Goal: Check status: Check status

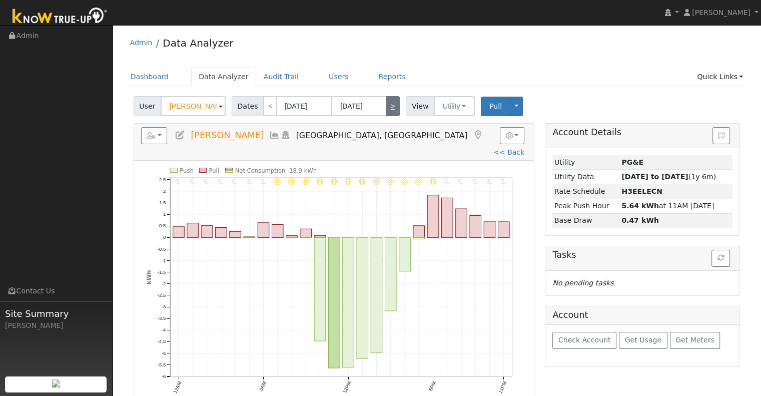
click at [386, 109] on link ">" at bounding box center [393, 106] width 14 height 20
type input "[DATE]"
click at [386, 109] on link ">" at bounding box center [393, 106] width 14 height 20
type input "[DATE]"
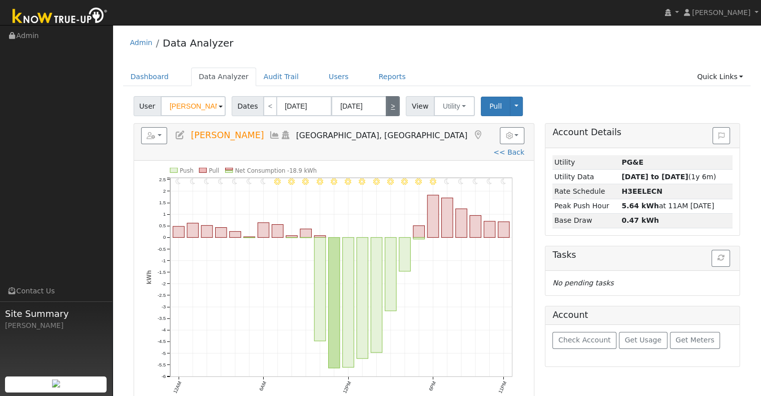
type input "[DATE]"
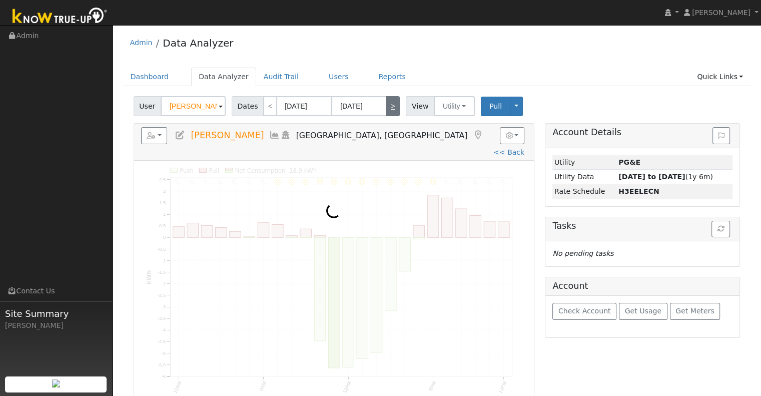
click at [386, 109] on link ">" at bounding box center [393, 106] width 14 height 20
type input "[DATE]"
click at [386, 109] on link ">" at bounding box center [393, 106] width 14 height 20
type input "[DATE]"
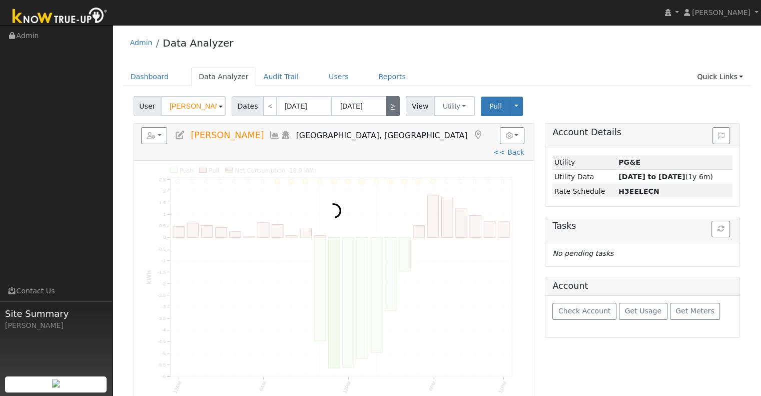
type input "[DATE]"
click at [386, 109] on link ">" at bounding box center [393, 106] width 14 height 20
type input "[DATE]"
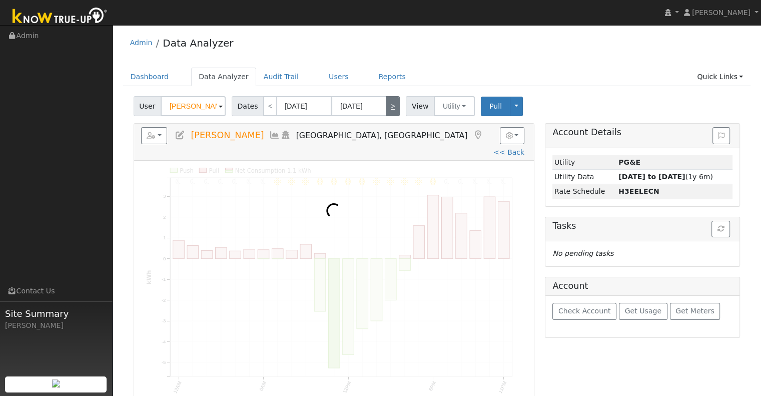
click at [386, 109] on link ">" at bounding box center [393, 106] width 14 height 20
type input "[DATE]"
click at [386, 109] on link ">" at bounding box center [393, 106] width 14 height 20
type input "[DATE]"
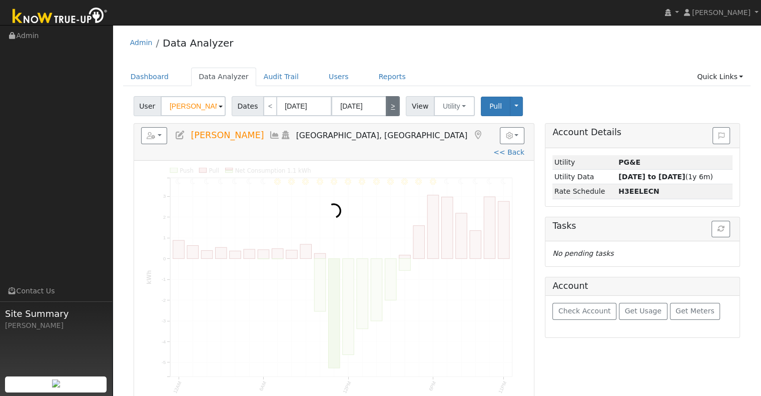
type input "[DATE]"
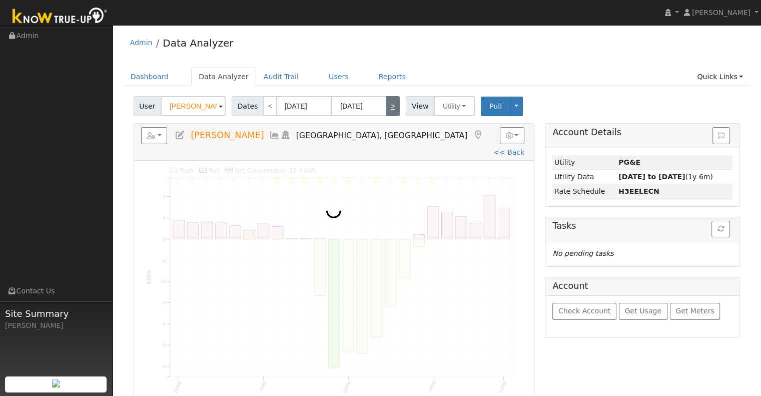
click at [386, 109] on link ">" at bounding box center [393, 106] width 14 height 20
type input "[DATE]"
click at [386, 109] on link ">" at bounding box center [393, 106] width 14 height 20
type input "[DATE]"
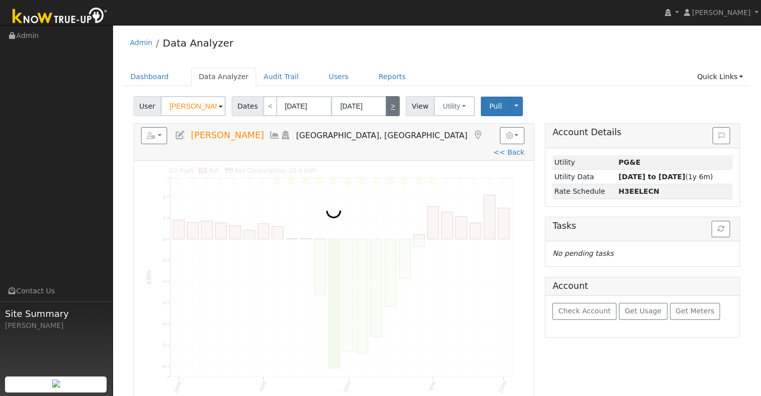
type input "[DATE]"
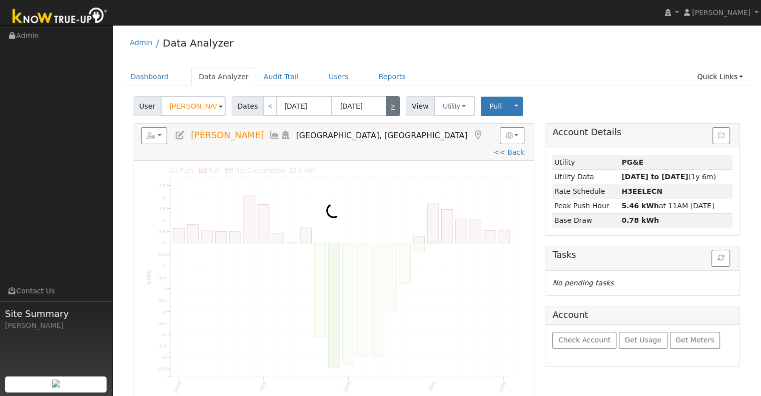
click at [386, 109] on link ">" at bounding box center [393, 106] width 14 height 20
type input "[DATE]"
click at [386, 109] on link ">" at bounding box center [393, 106] width 14 height 20
type input "[DATE]"
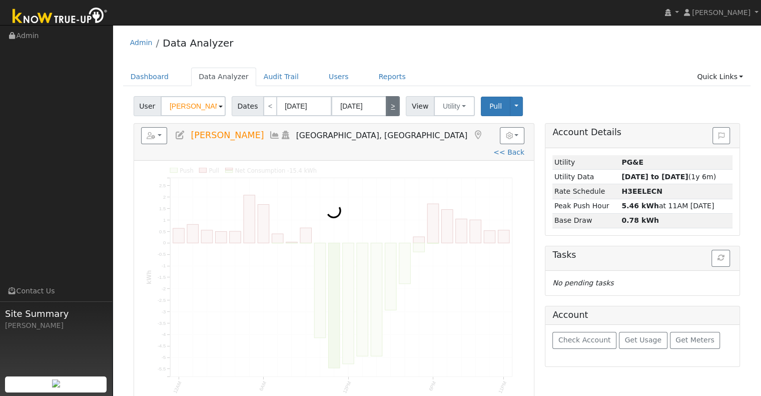
type input "[DATE]"
click at [386, 109] on link ">" at bounding box center [393, 106] width 14 height 20
type input "[DATE]"
click at [386, 109] on link ">" at bounding box center [393, 106] width 14 height 20
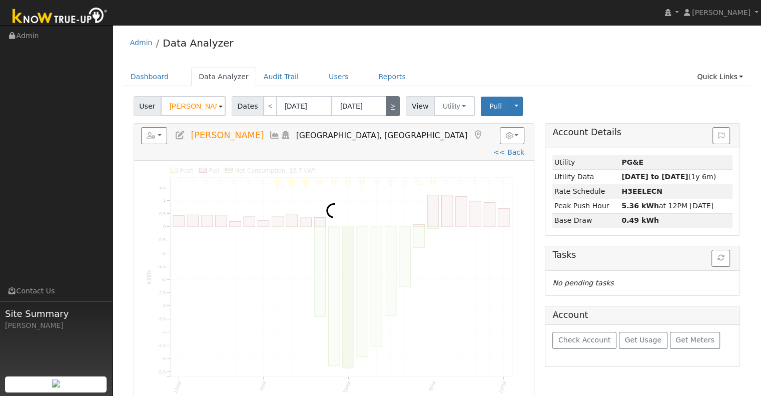
type input "[DATE]"
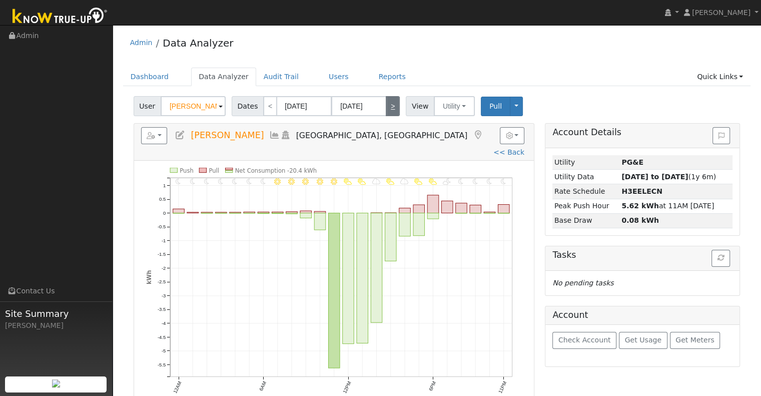
click at [386, 109] on link ">" at bounding box center [393, 106] width 14 height 20
type input "[DATE]"
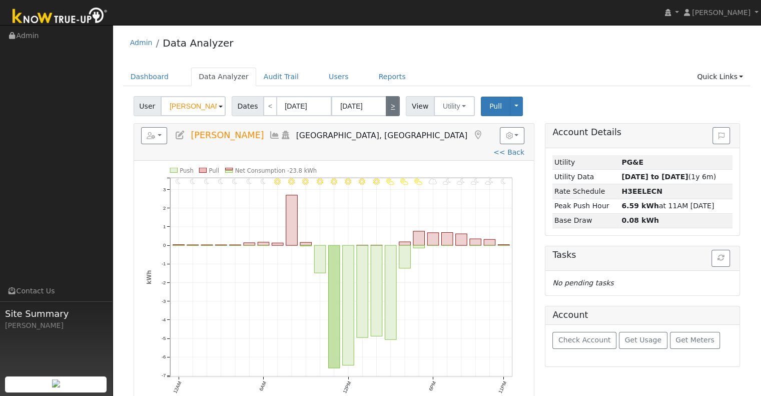
click at [386, 109] on link ">" at bounding box center [393, 106] width 14 height 20
type input "[DATE]"
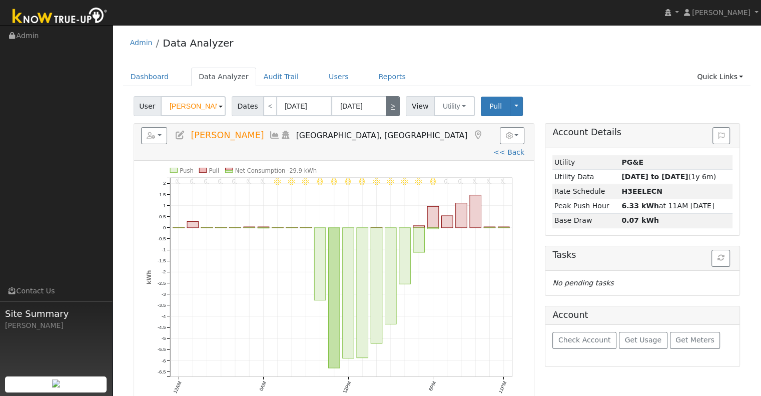
click at [386, 109] on link ">" at bounding box center [393, 106] width 14 height 20
type input "[DATE]"
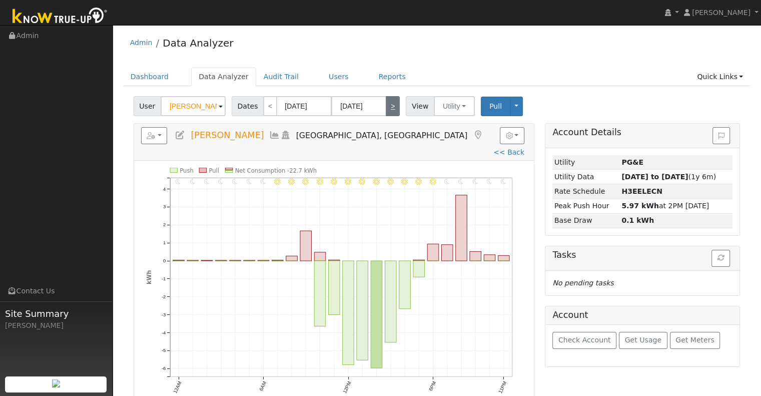
click at [388, 104] on link ">" at bounding box center [393, 106] width 14 height 20
type input "[DATE]"
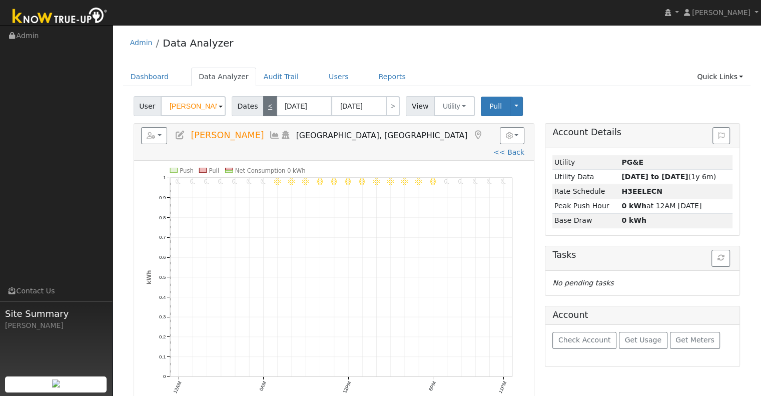
click at [263, 108] on link "<" at bounding box center [270, 106] width 14 height 20
type input "[DATE]"
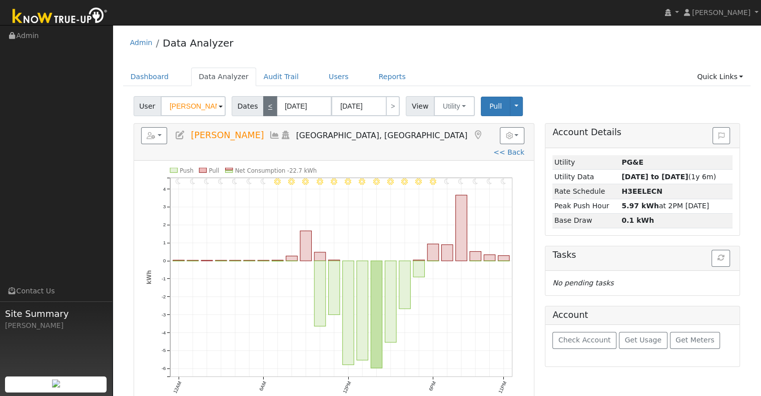
click at [263, 108] on link "<" at bounding box center [270, 106] width 14 height 20
type input "[DATE]"
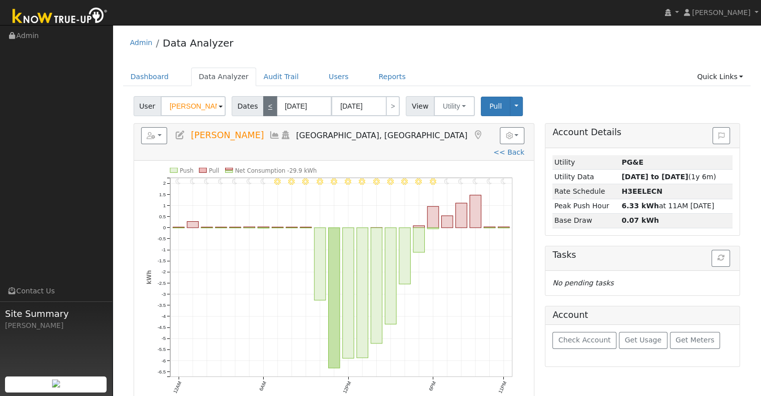
click at [263, 108] on link "<" at bounding box center [270, 106] width 14 height 20
type input "[DATE]"
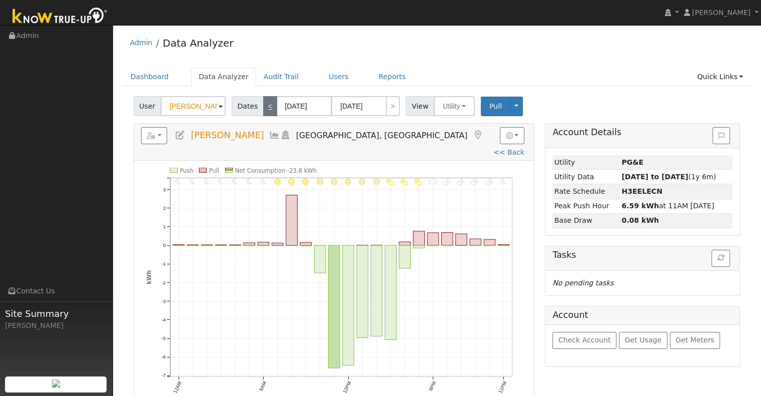
click at [263, 108] on link "<" at bounding box center [270, 106] width 14 height 20
type input "[DATE]"
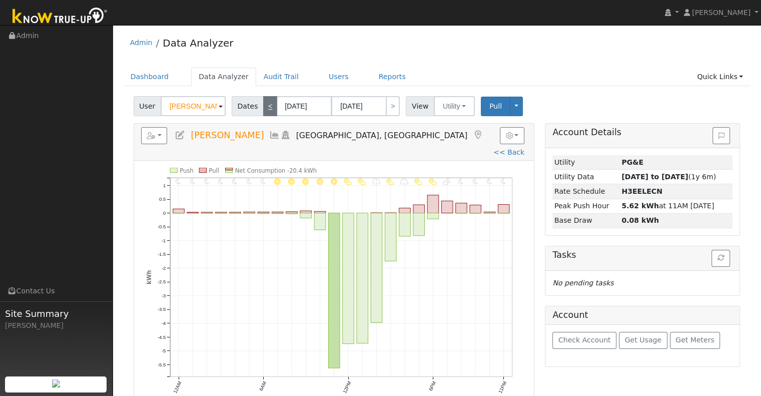
click at [263, 108] on link "<" at bounding box center [270, 106] width 14 height 20
type input "[DATE]"
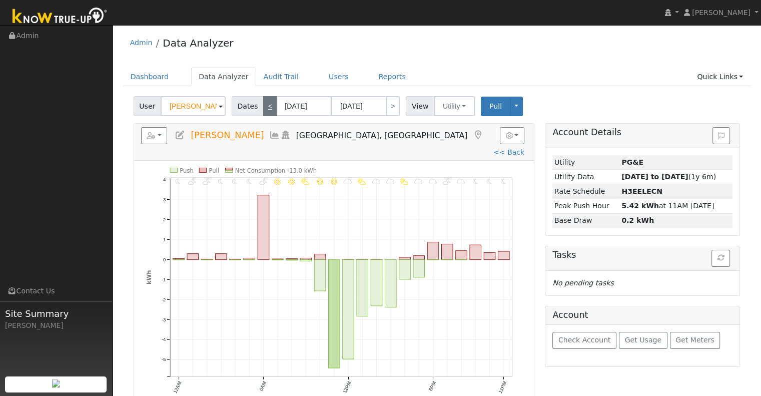
click at [263, 108] on link "<" at bounding box center [270, 106] width 14 height 20
type input "[DATE]"
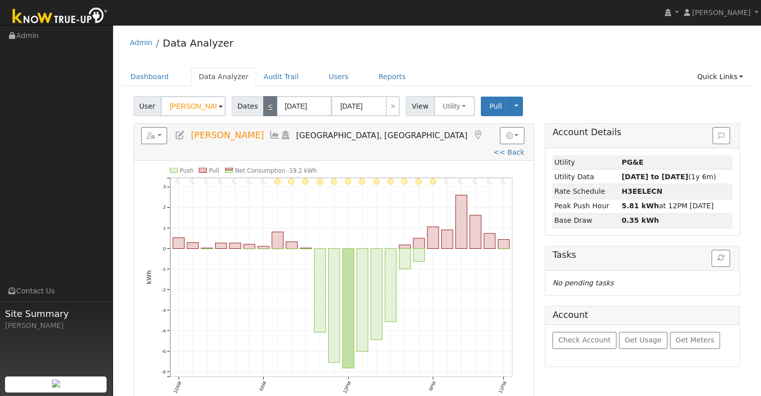
click at [267, 103] on link "<" at bounding box center [270, 106] width 14 height 20
type input "[DATE]"
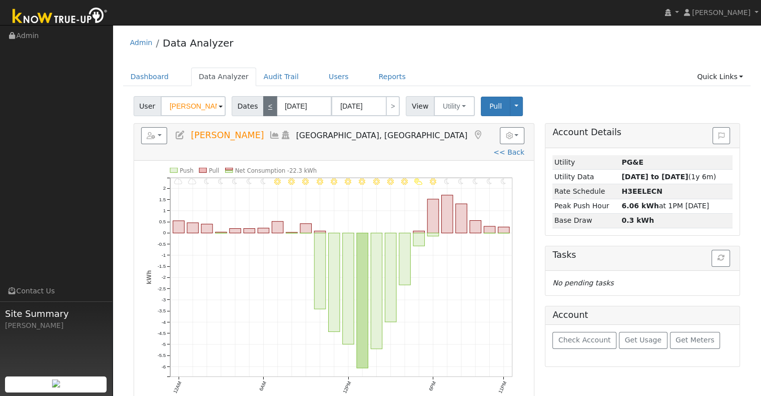
click at [264, 105] on link "<" at bounding box center [270, 106] width 14 height 20
type input "[DATE]"
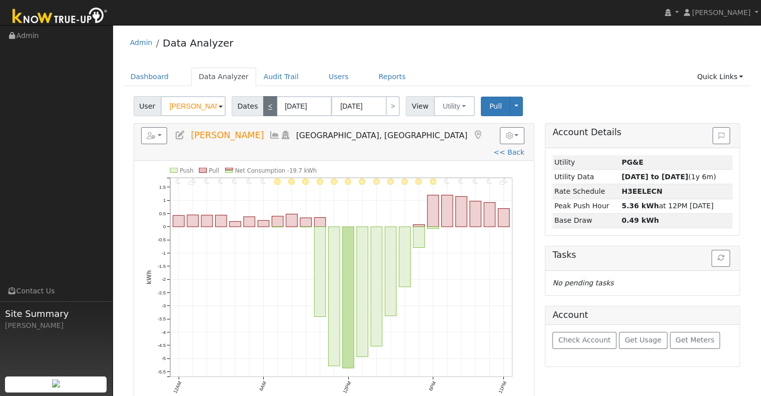
click at [263, 104] on link "<" at bounding box center [270, 106] width 14 height 20
type input "[DATE]"
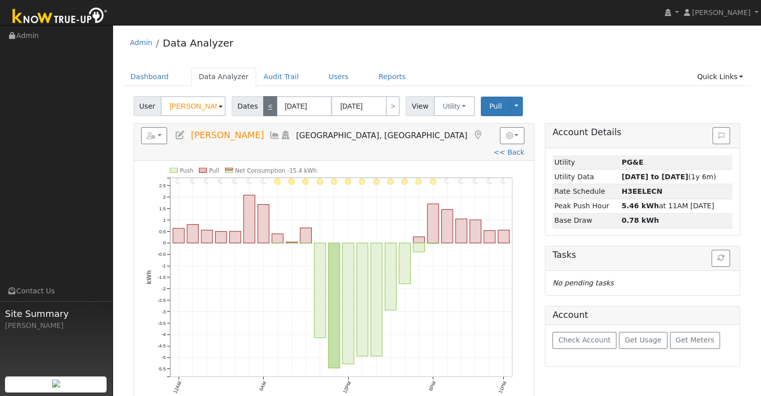
click at [263, 107] on link "<" at bounding box center [270, 106] width 14 height 20
type input "[DATE]"
